Goal: Task Accomplishment & Management: Manage account settings

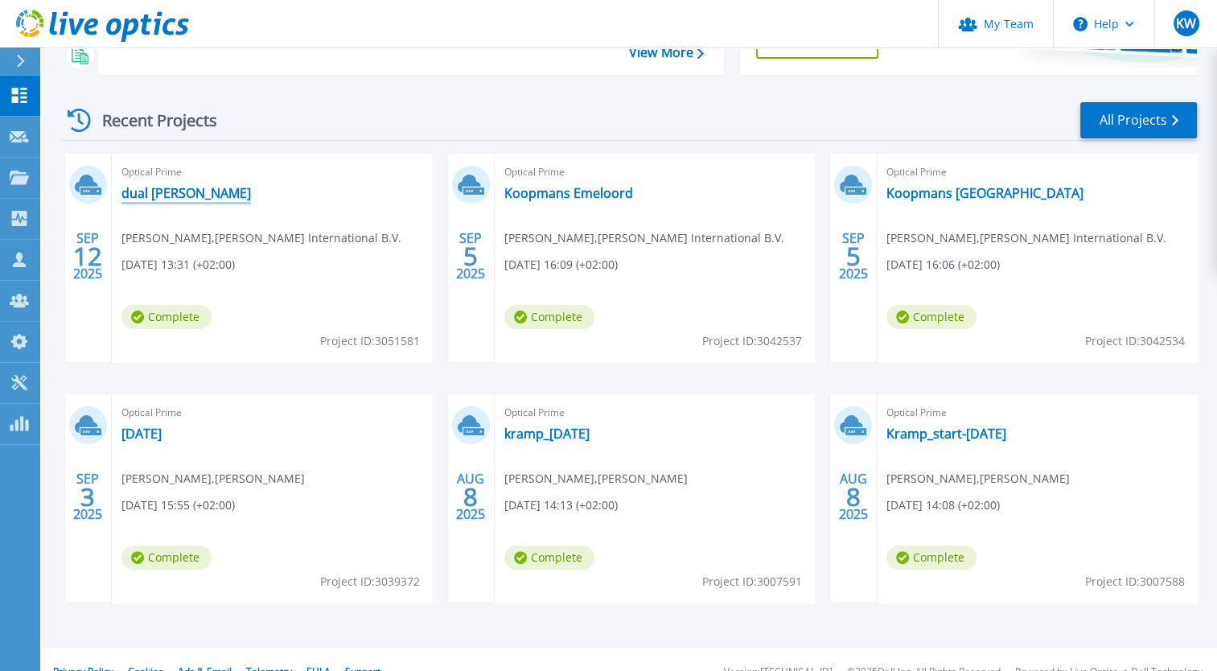
scroll to position [287, 0]
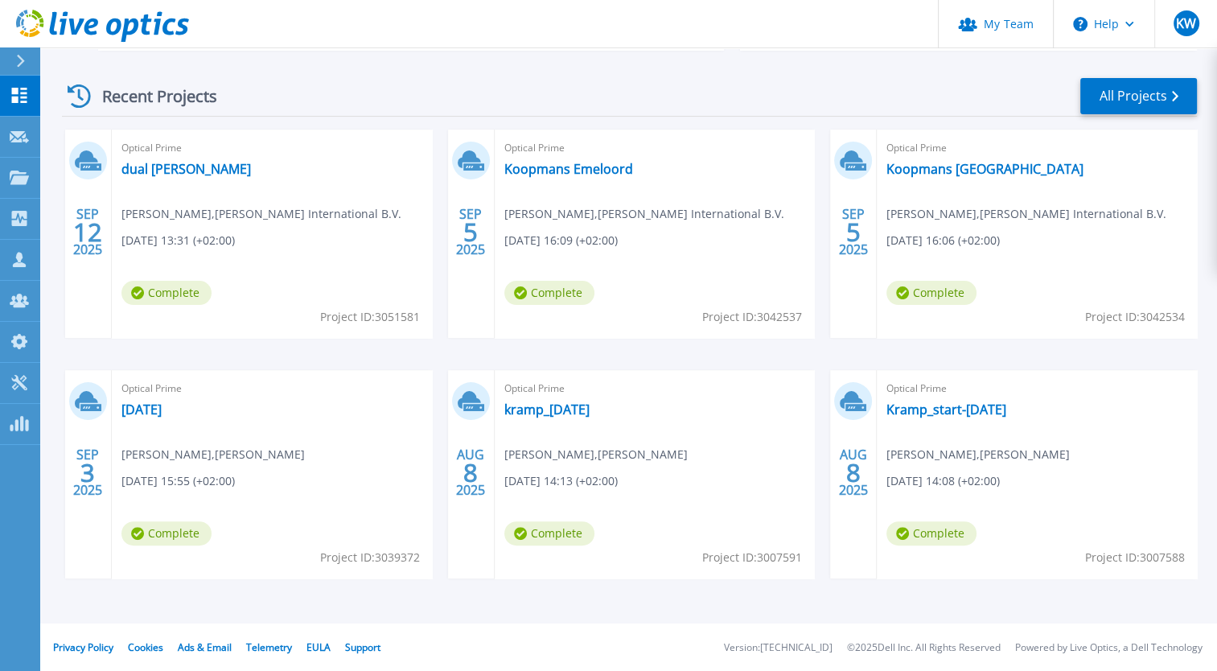
drag, startPoint x: 177, startPoint y: 409, endPoint x: 239, endPoint y: 344, distance: 89.3
click at [239, 344] on div "[DATE] Optical Prime dual [PERSON_NAME] [PERSON_NAME] , [PERSON_NAME] Internati…" at bounding box center [623, 370] width 1148 height 481
click at [982, 39] on link "My Team" at bounding box center [995, 24] width 115 height 48
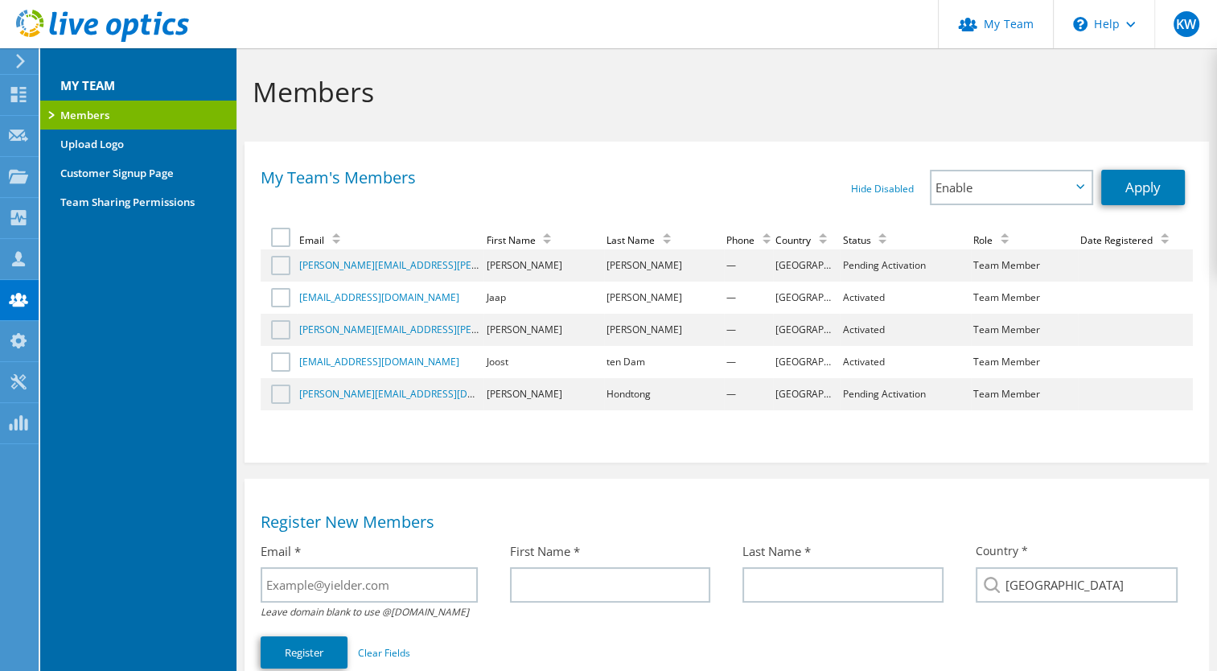
click at [283, 266] on label at bounding box center [282, 265] width 23 height 19
click at [0, 0] on input "checkbox" at bounding box center [0, 0] width 0 height 0
click at [1146, 179] on link "Apply" at bounding box center [1143, 187] width 84 height 35
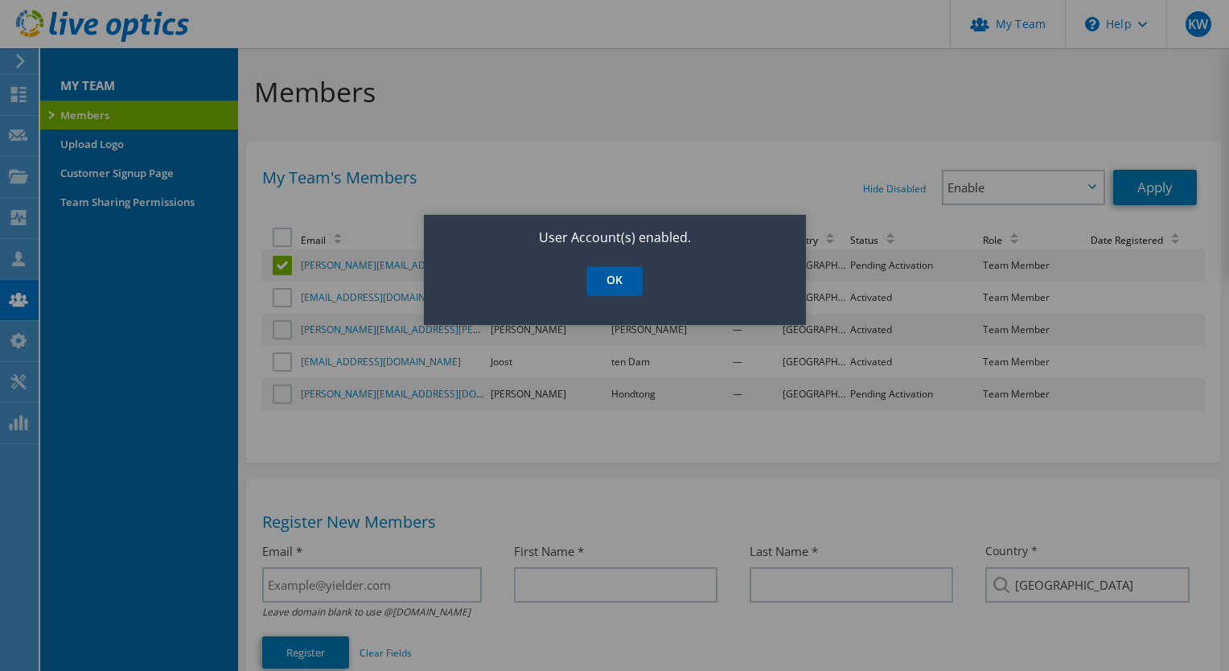
click at [636, 272] on link "OK" at bounding box center [614, 281] width 56 height 30
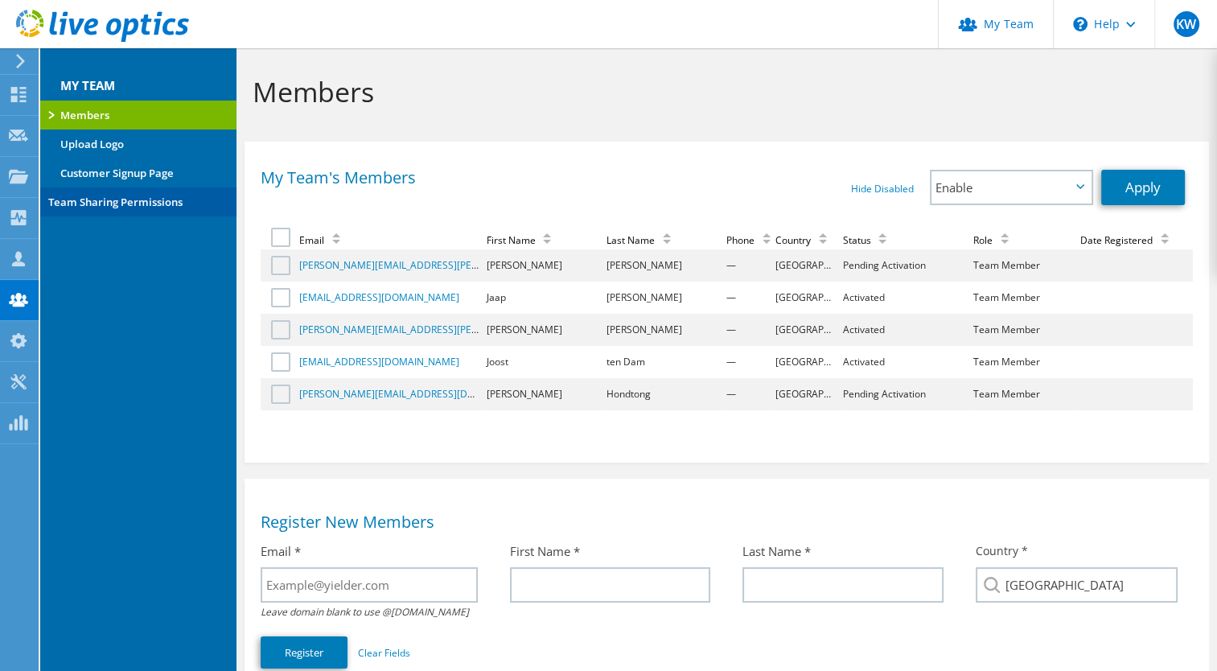
click at [117, 195] on link "Team Sharing Permissions" at bounding box center [138, 201] width 196 height 29
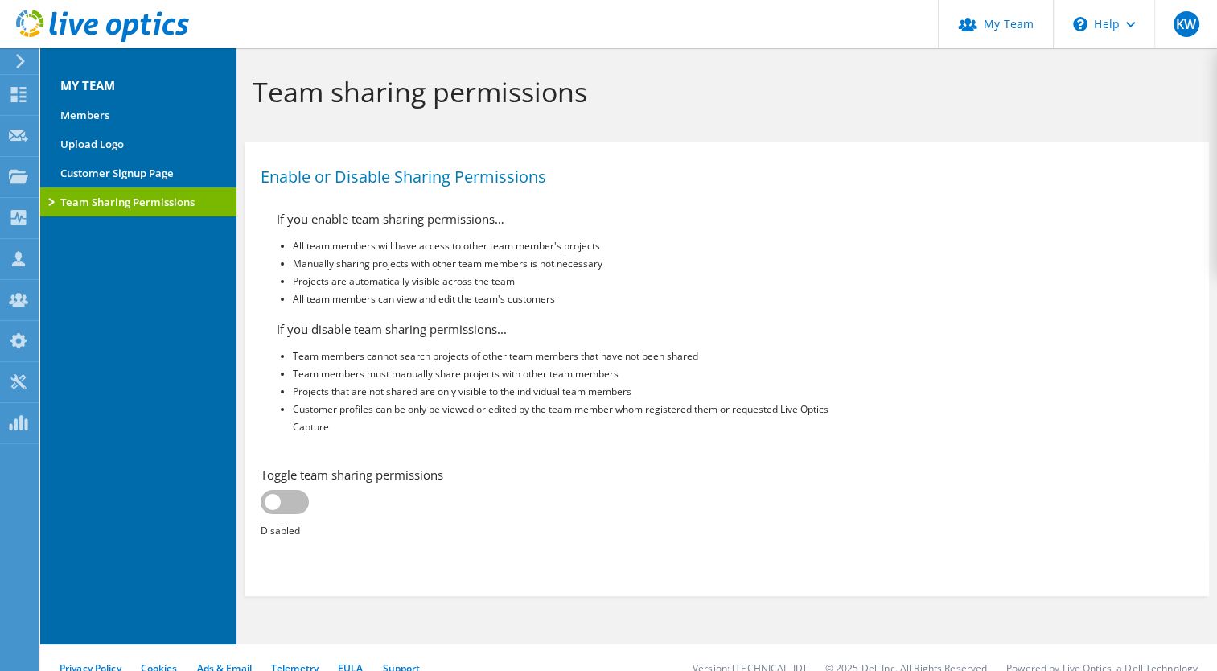
click at [296, 500] on label at bounding box center [285, 502] width 48 height 24
click at [0, 0] on input "checkbox" at bounding box center [0, 0] width 0 height 0
click at [271, 15] on header "KW Partner Team Admin Kees Waldschmit Kees.Waldschmit@yielder.com yielder My Pr…" at bounding box center [608, 24] width 1217 height 48
